Goal: Use online tool/utility: Utilize a website feature to perform a specific function

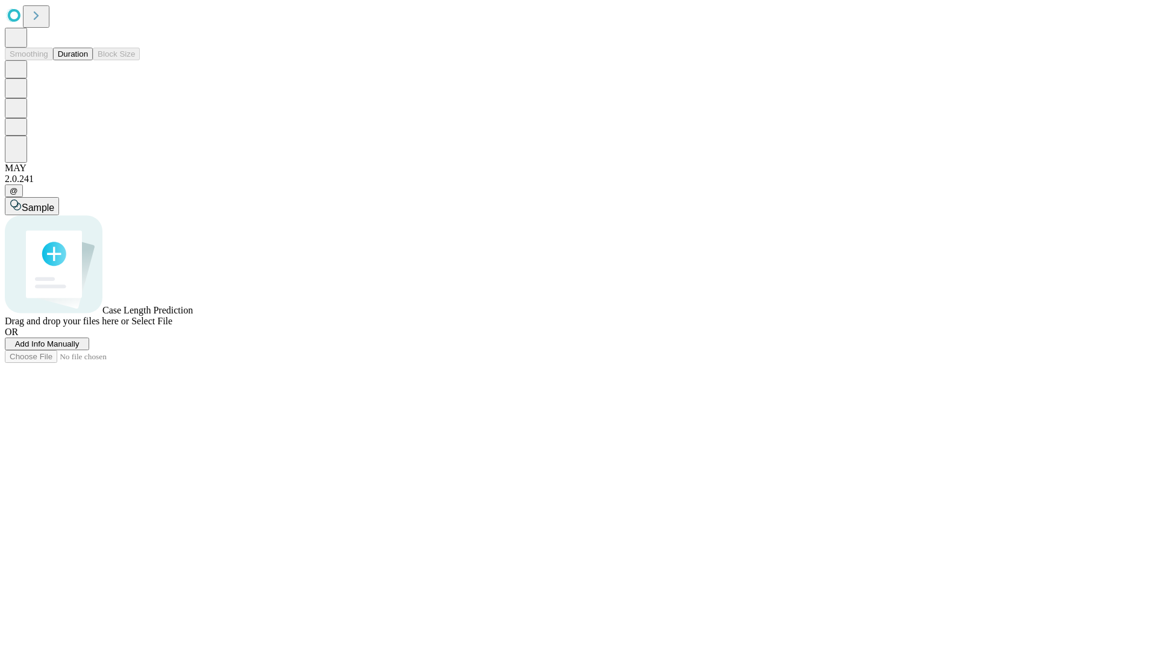
click at [172, 326] on span "Select File" at bounding box center [151, 321] width 41 height 10
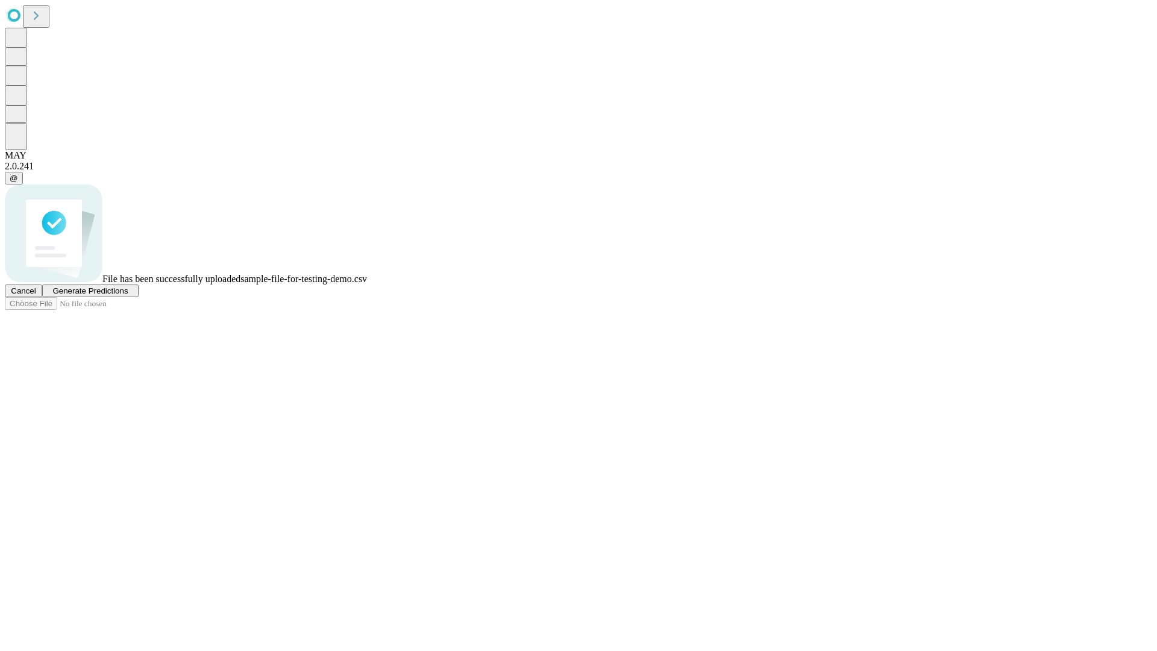
click at [128, 295] on span "Generate Predictions" at bounding box center [89, 290] width 75 height 9
